Goal: Communication & Community: Answer question/provide support

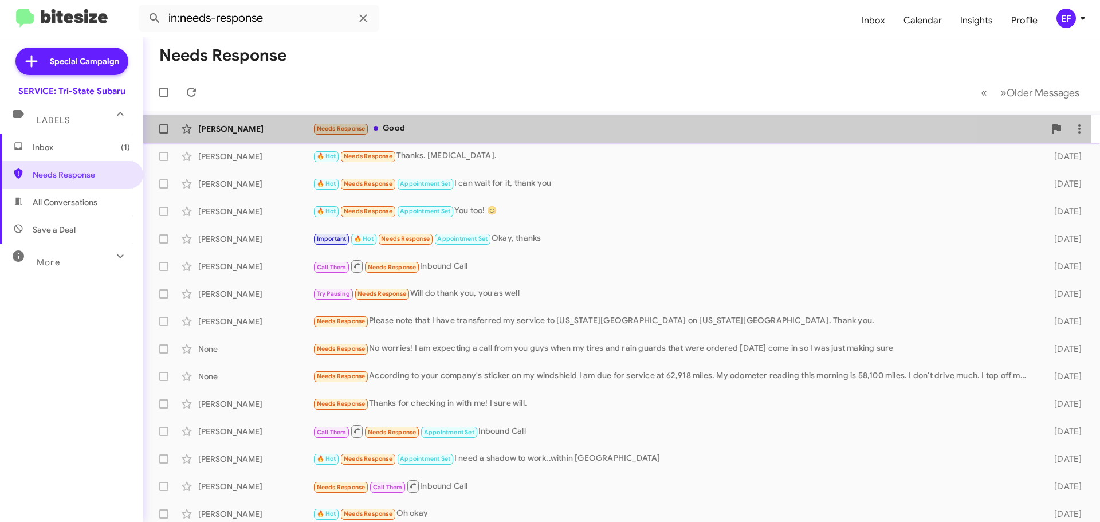
click at [234, 131] on div "[PERSON_NAME]" at bounding box center [255, 128] width 115 height 11
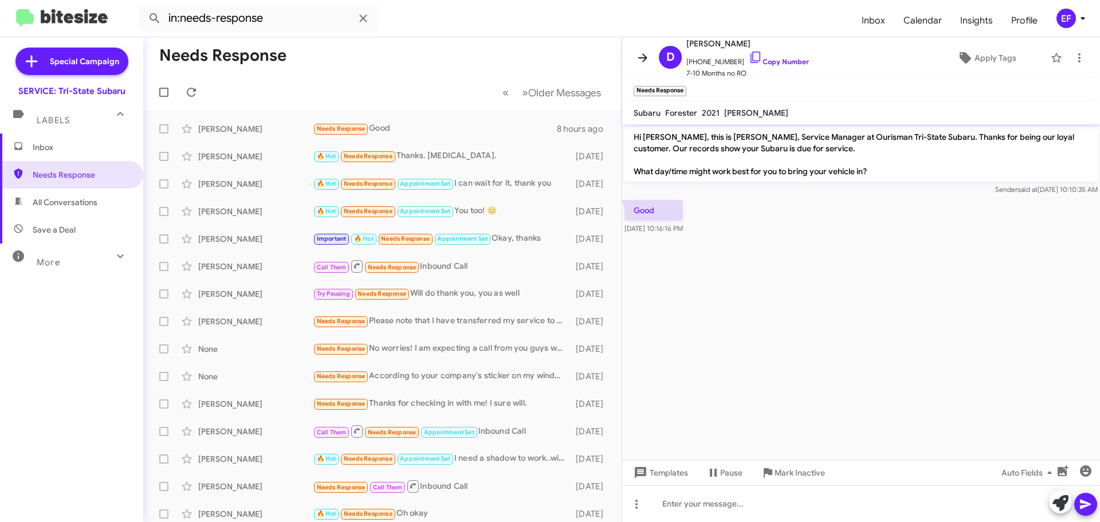
click at [639, 53] on icon at bounding box center [643, 58] width 14 height 14
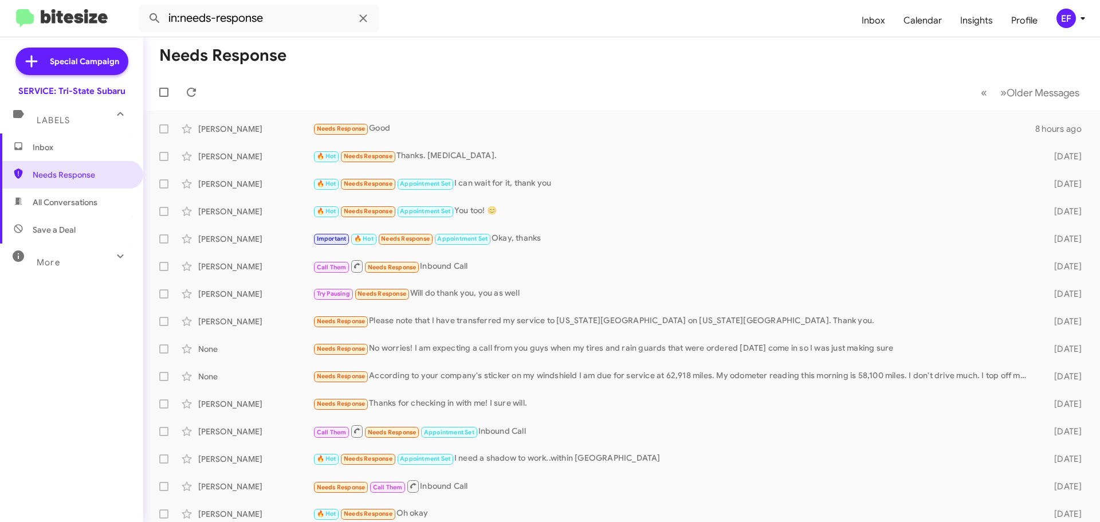
click at [36, 146] on span "Inbox" at bounding box center [81, 147] width 97 height 11
